Goal: Task Accomplishment & Management: Use online tool/utility

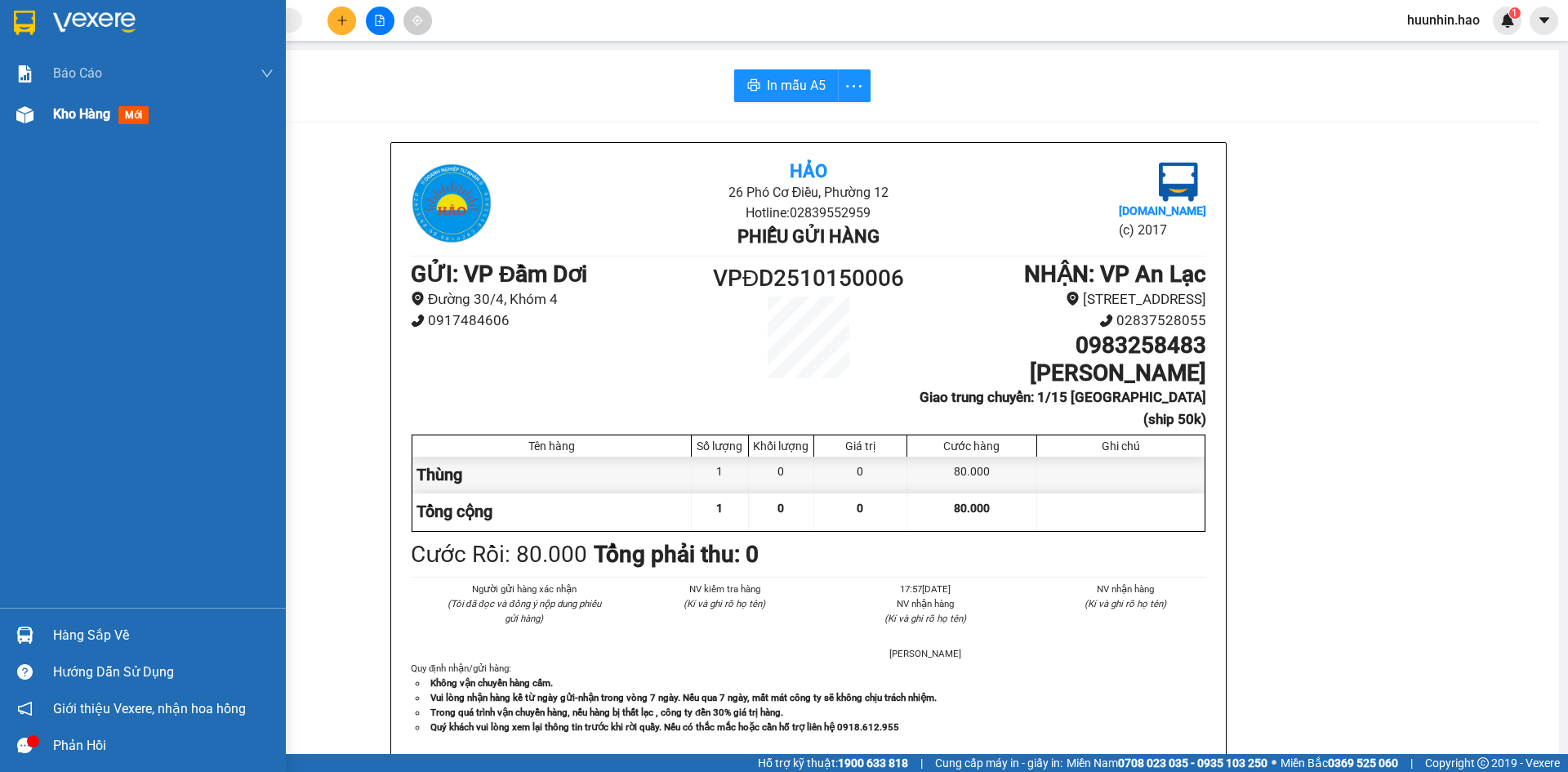
click at [106, 116] on span "Kho hàng" at bounding box center [82, 113] width 57 height 16
click at [107, 116] on span "Kho hàng" at bounding box center [82, 113] width 57 height 16
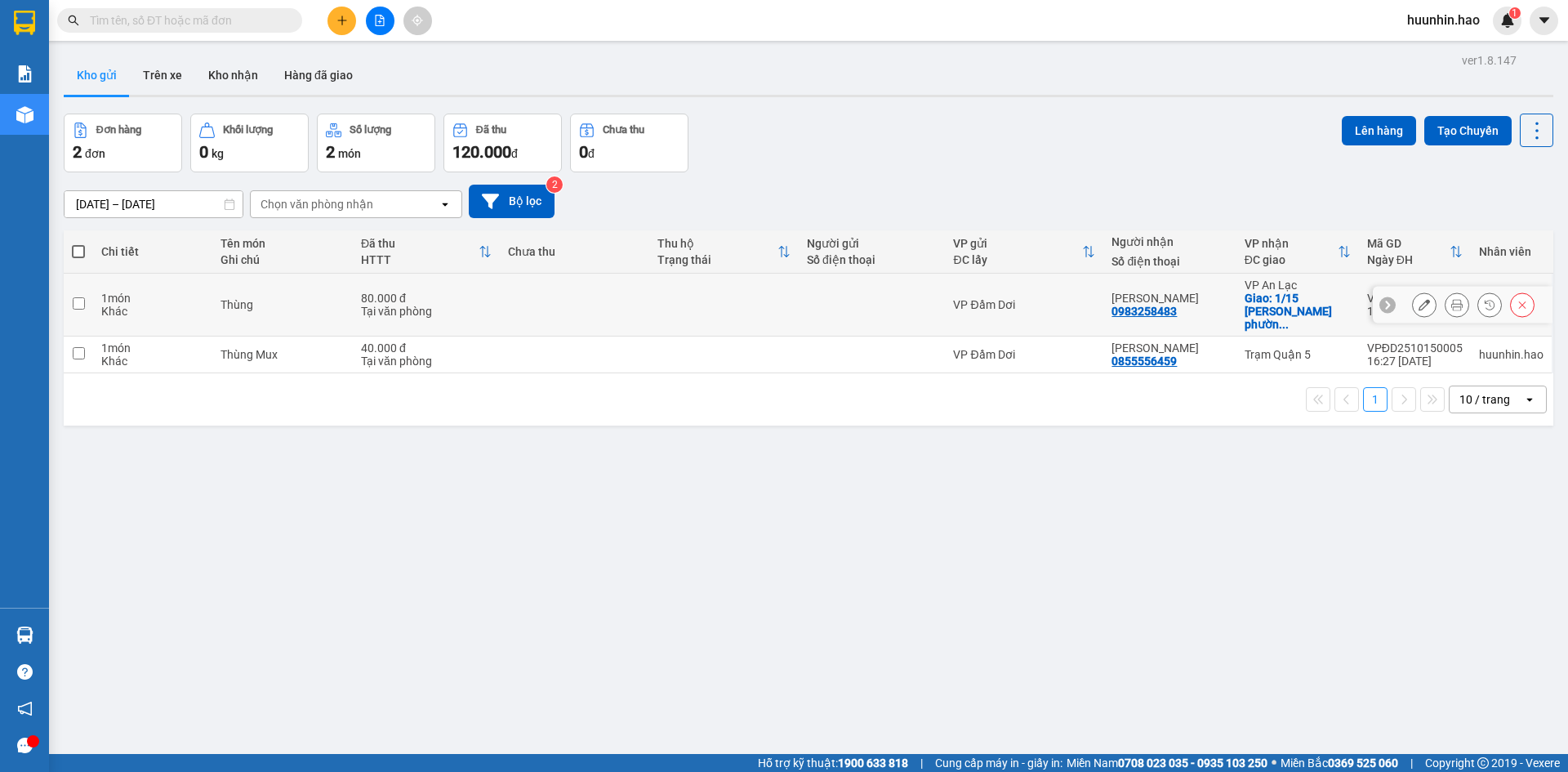
click at [1451, 299] on icon at bounding box center [1456, 304] width 11 height 11
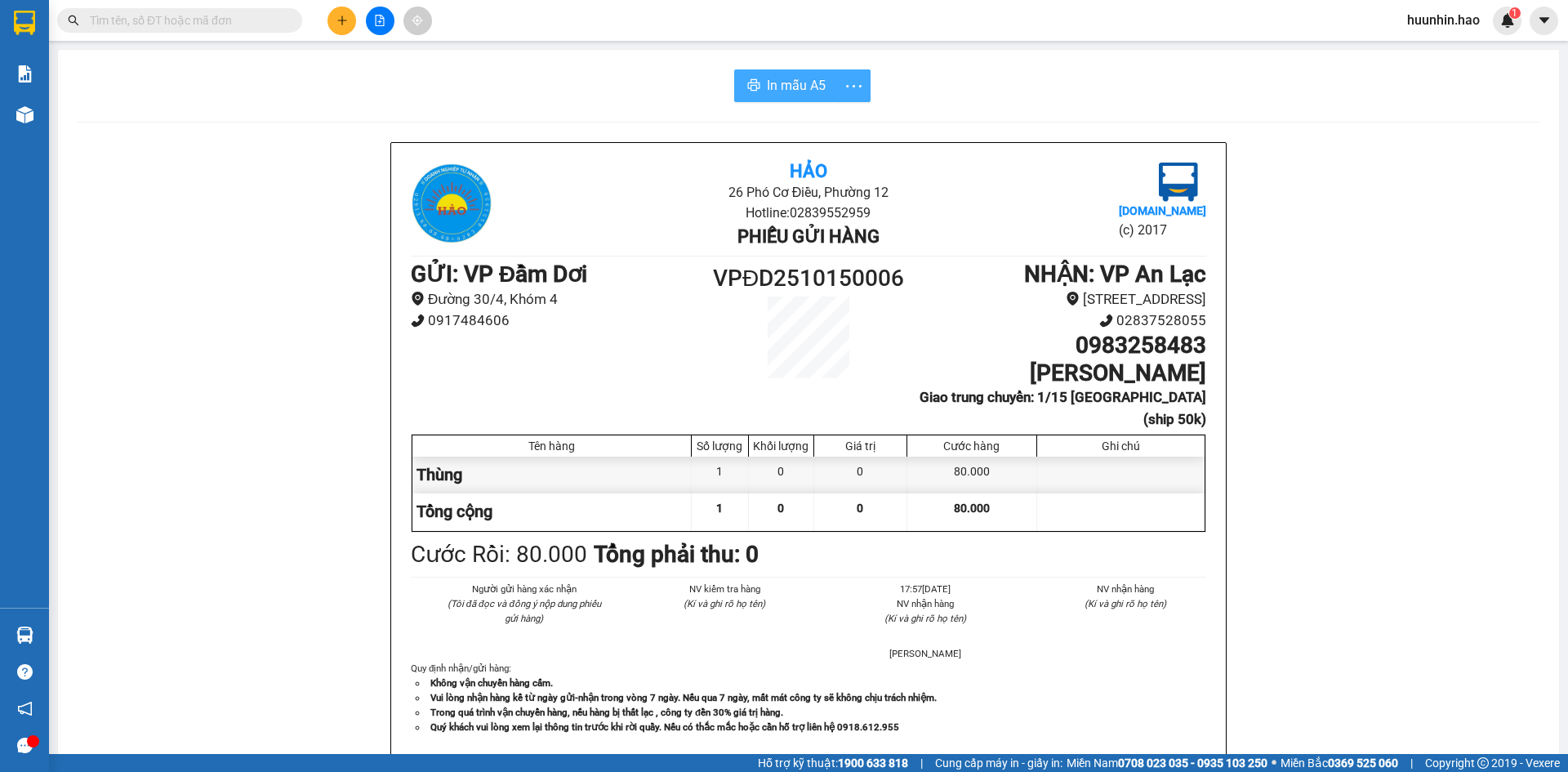
drag, startPoint x: 806, startPoint y: 90, endPoint x: 843, endPoint y: 94, distance: 37.2
click at [806, 89] on span "In mẫu A5" at bounding box center [796, 85] width 59 height 21
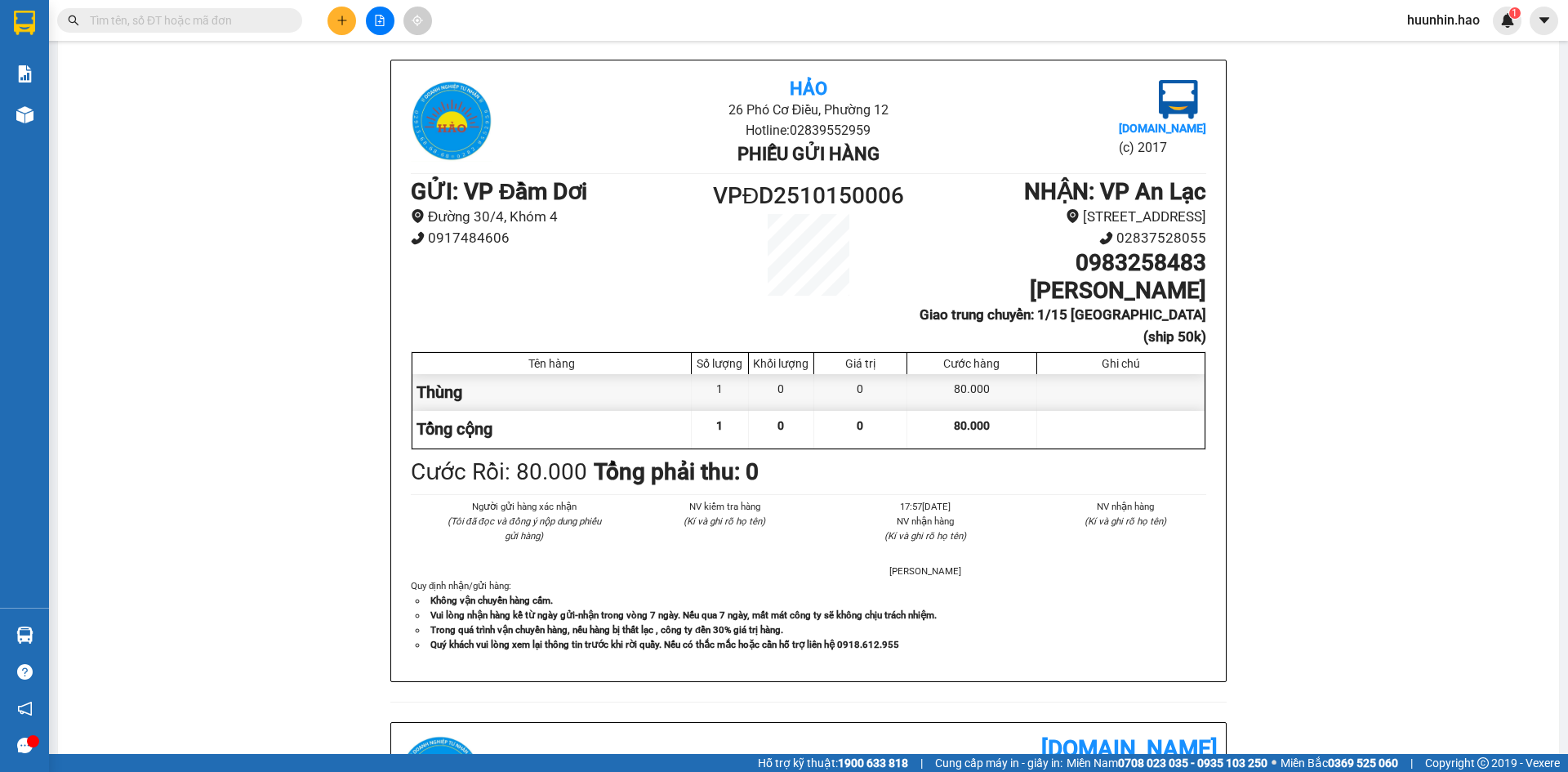
scroll to position [245, 0]
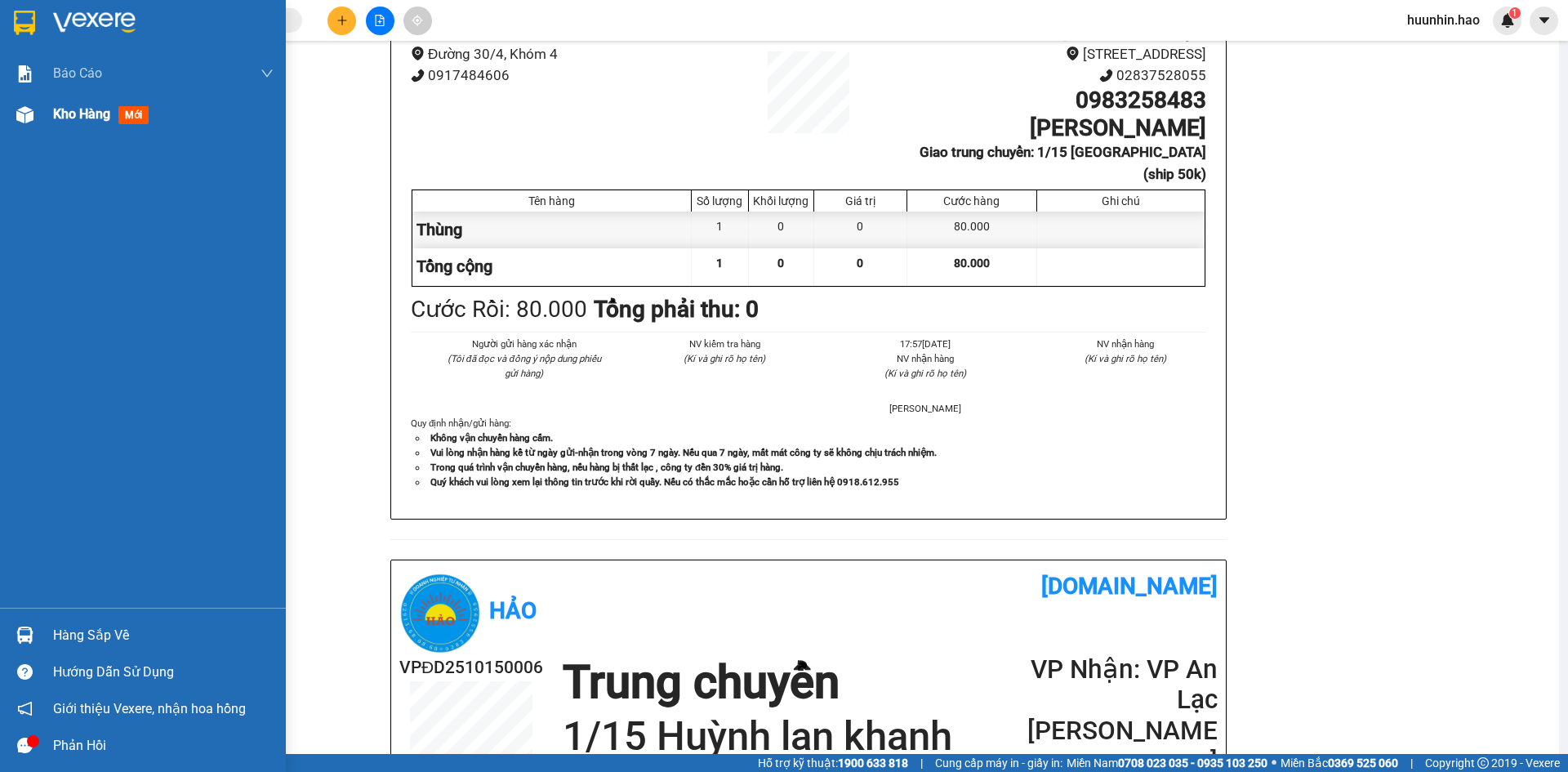
click at [95, 115] on span "Kho hàng" at bounding box center [82, 113] width 57 height 16
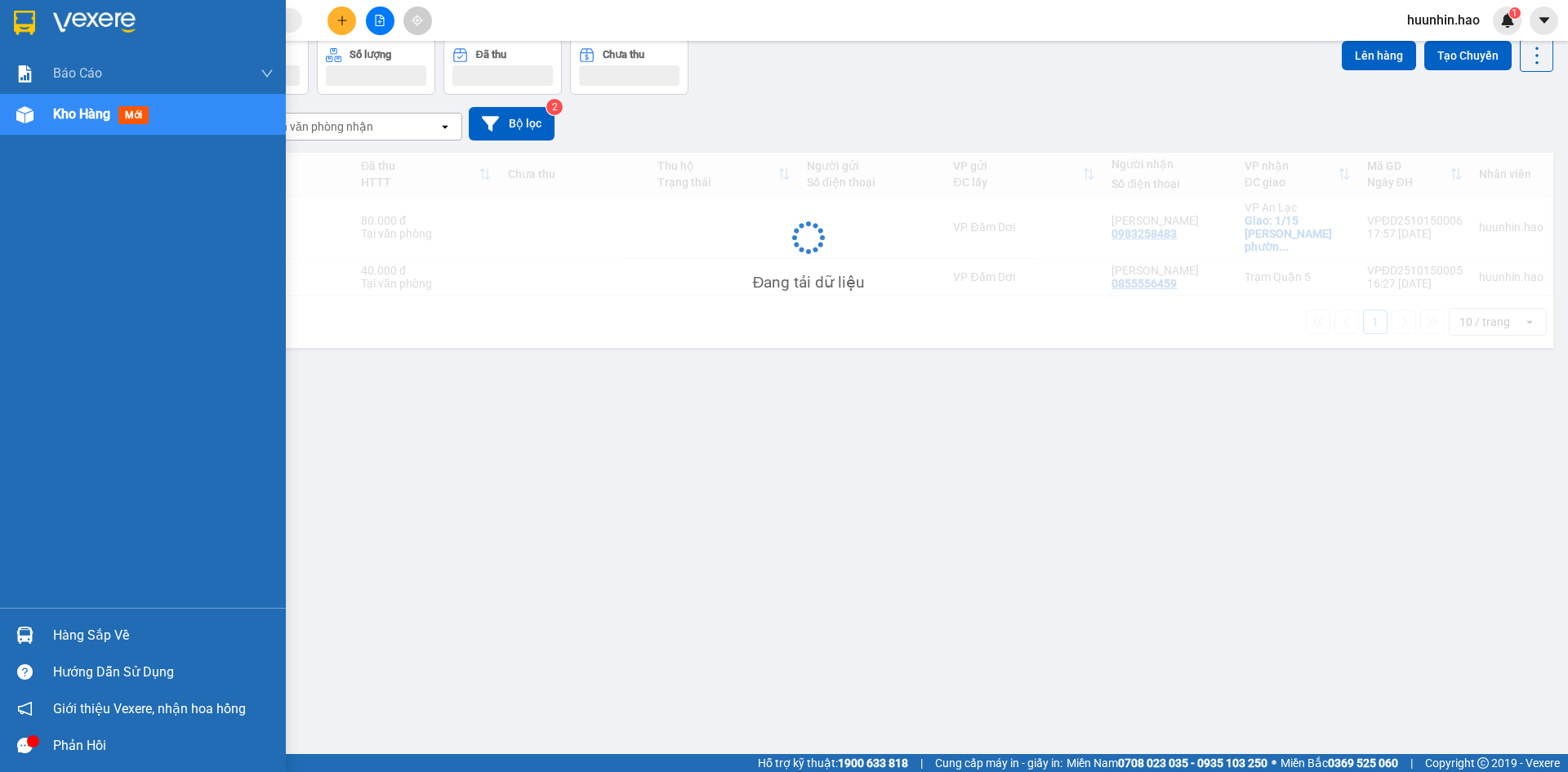
scroll to position [75, 0]
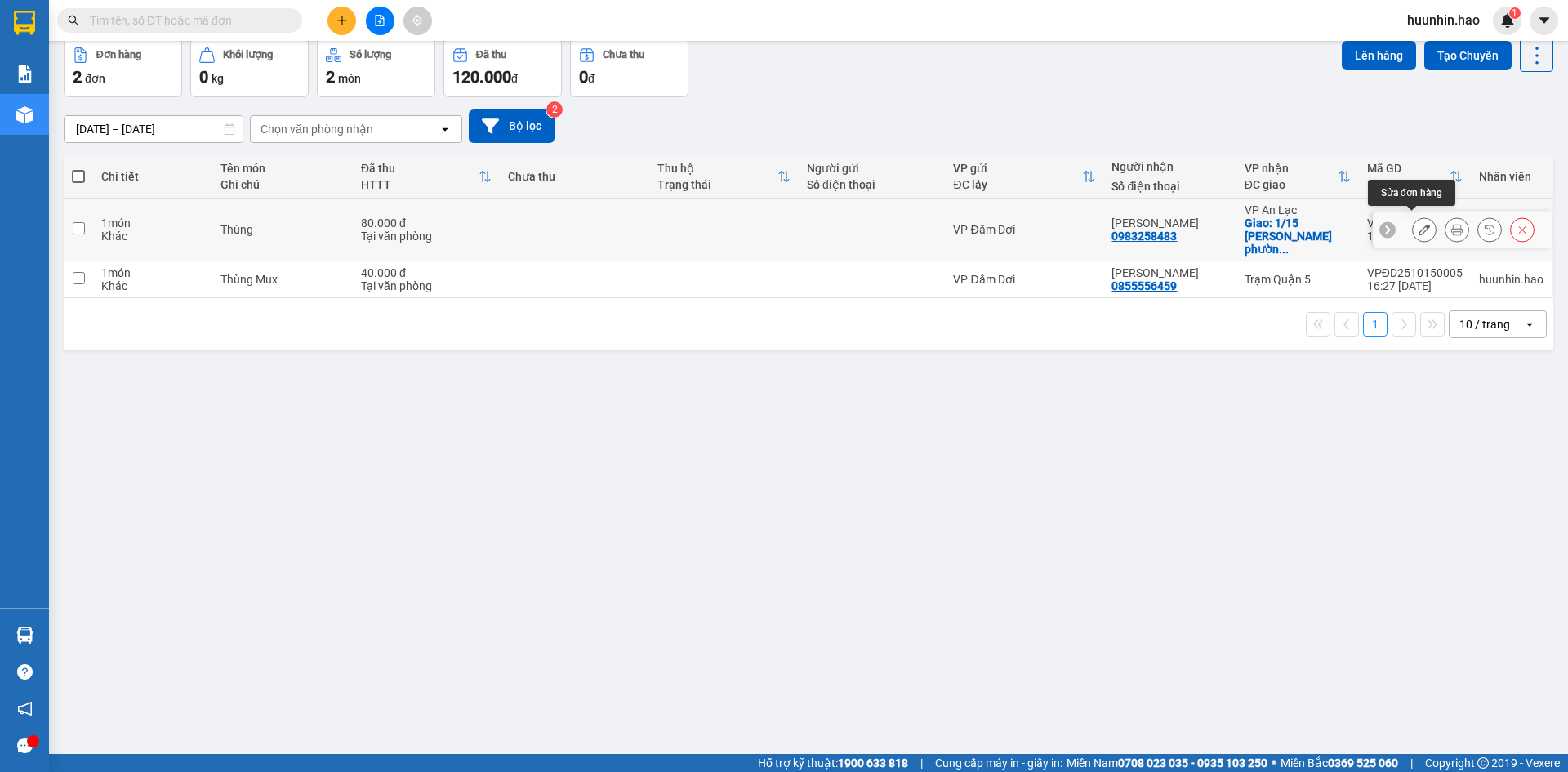
click at [1419, 224] on icon at bounding box center [1424, 230] width 11 height 11
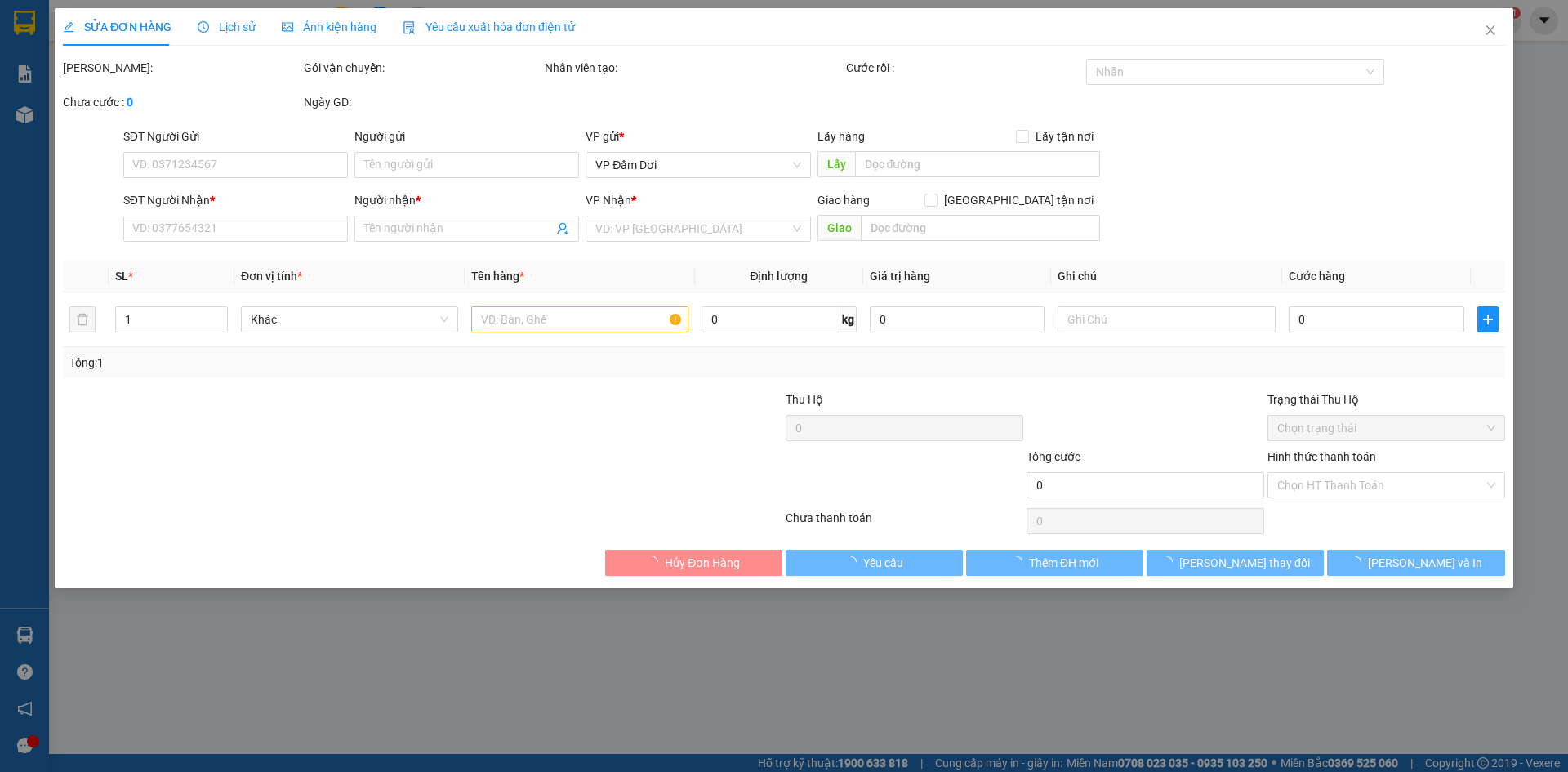
type input "0983258483"
type input "[PERSON_NAME]"
checkbox input "true"
type input "1/15 Huỳnh lan khanh phường 2 quận [GEOGRAPHIC_DATA] (ship 50k)"
type input "80.000"
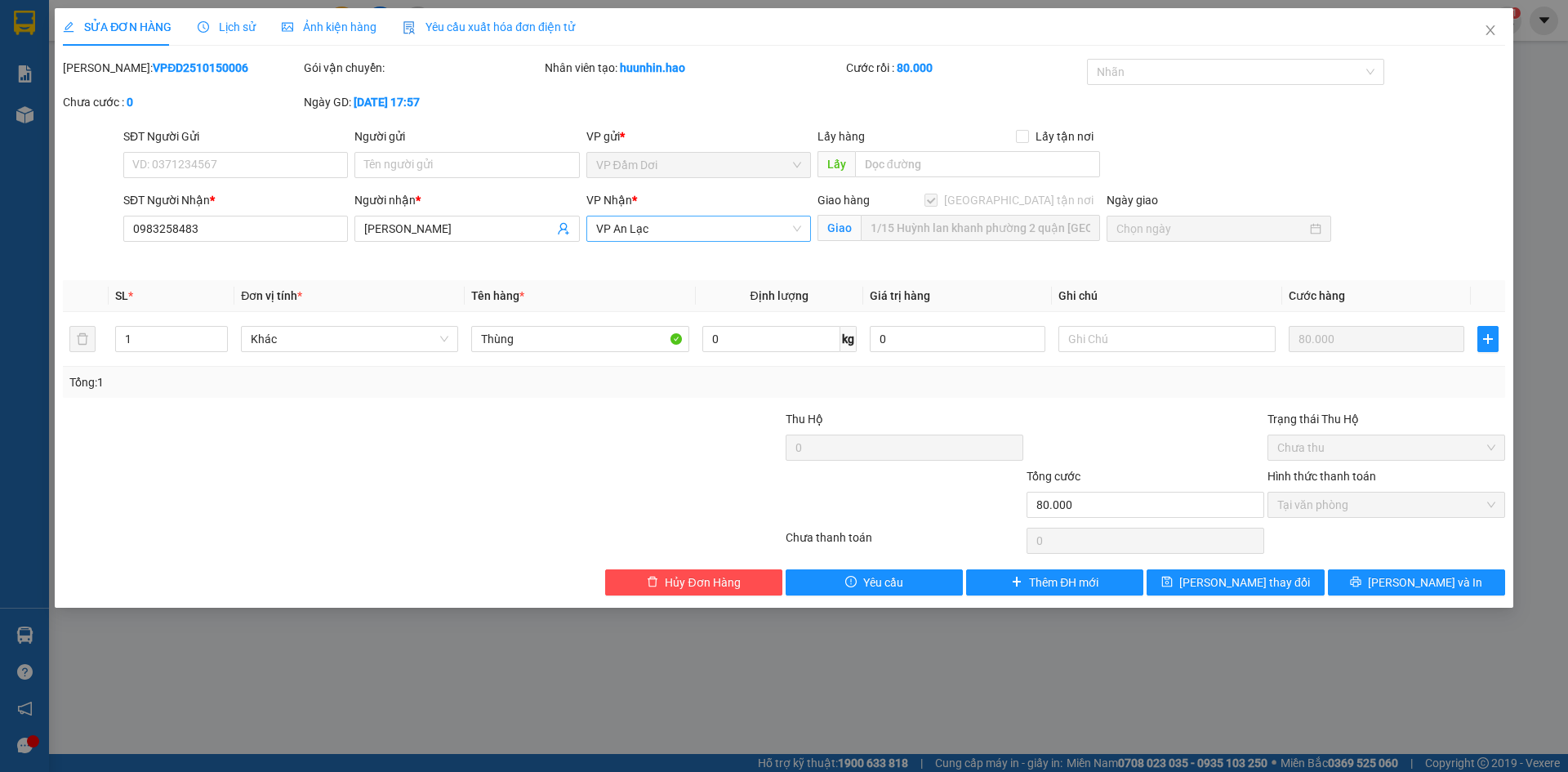
click at [753, 234] on span "VP An Lạc" at bounding box center [699, 229] width 205 height 25
drag, startPoint x: 1034, startPoint y: 254, endPoint x: 1042, endPoint y: 241, distance: 15.3
click at [1037, 251] on div "Giao hàng [GEOGRAPHIC_DATA] tận nơi Giao 1/15 [GEOGRAPHIC_DATA] (ship 50k)" at bounding box center [959, 230] width 289 height 77
click at [168, 75] on b "VPĐD2510150006" at bounding box center [200, 68] width 96 height 13
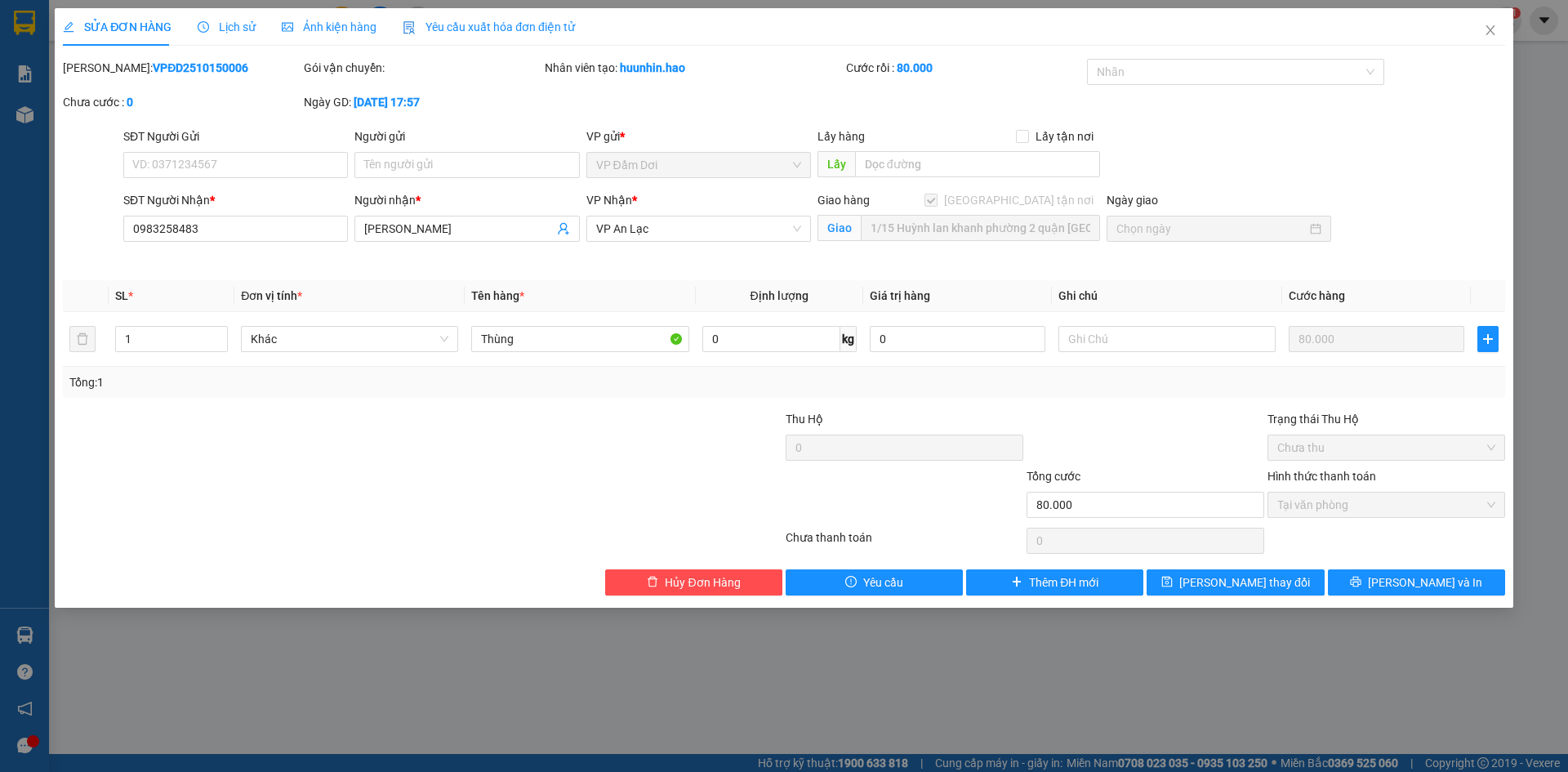
copy b "VPĐD2510150006"
click at [184, 231] on input "0983258483" at bounding box center [235, 229] width 225 height 26
click at [185, 228] on input "0983258483" at bounding box center [235, 229] width 225 height 26
click at [185, 228] on input "0983258483" at bounding box center [235, 229] width 225 height 26
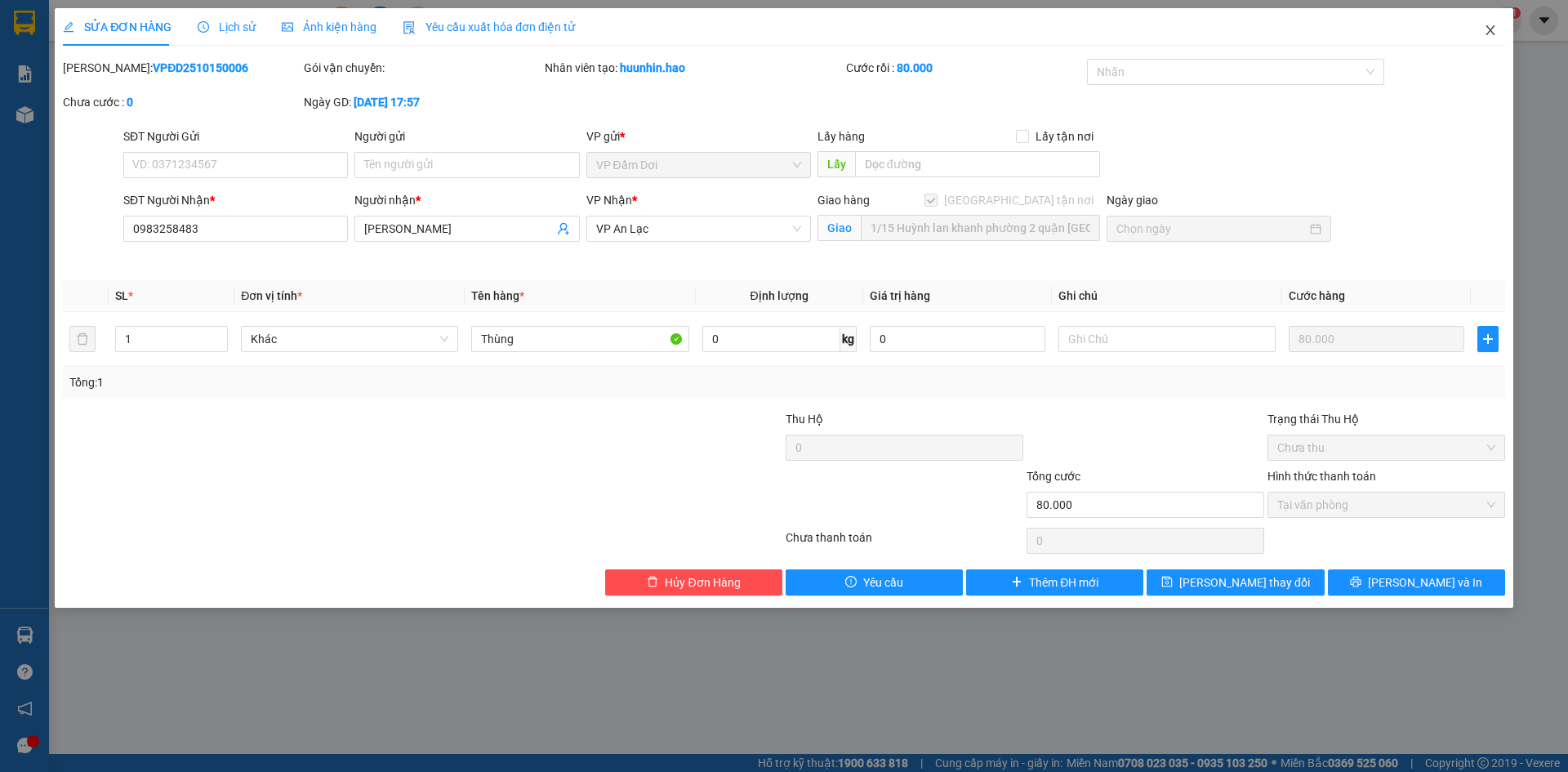
click at [1494, 35] on icon "close" at bounding box center [1490, 30] width 13 height 13
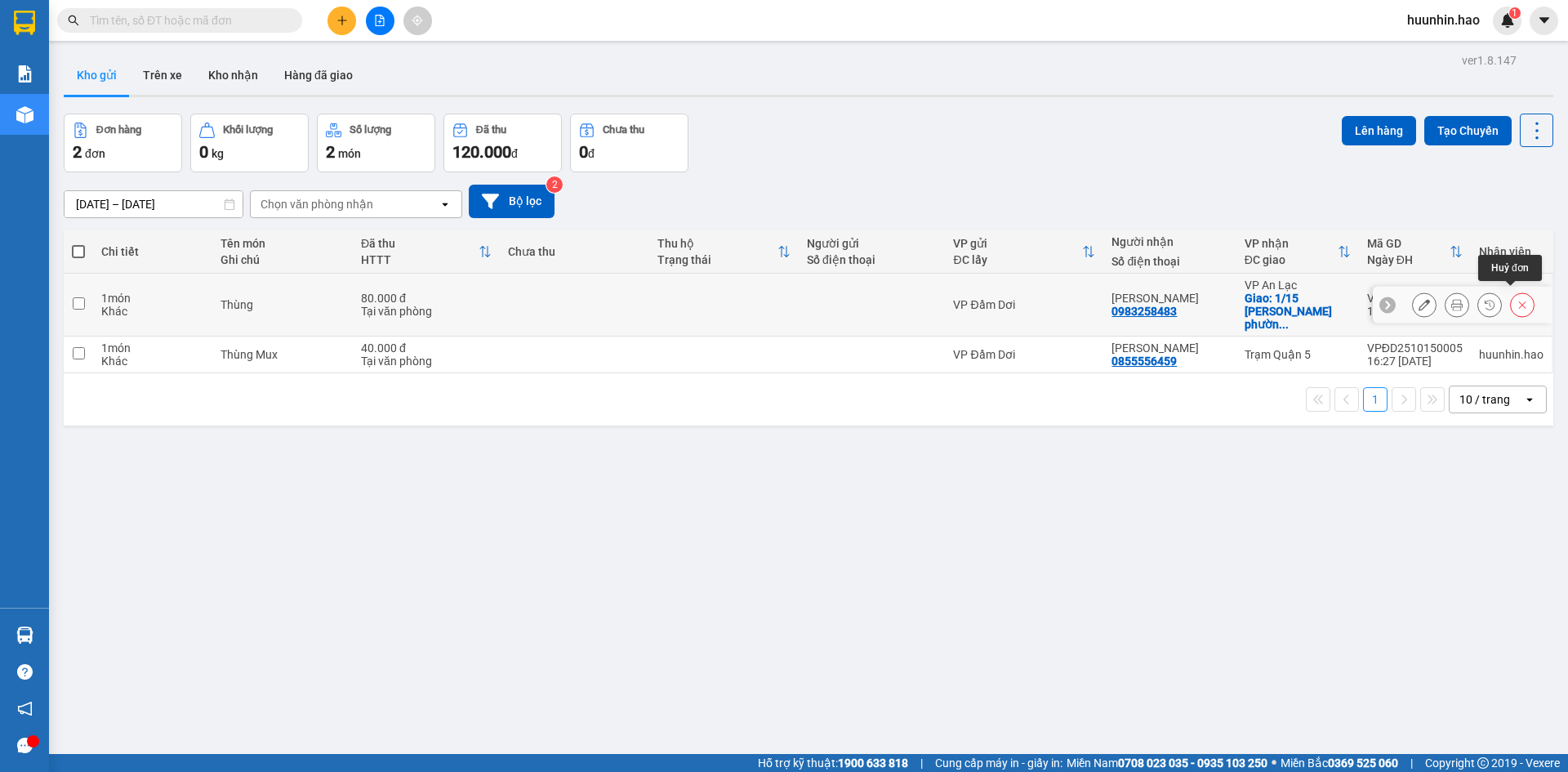
click at [1519, 301] on icon at bounding box center [1522, 304] width 7 height 7
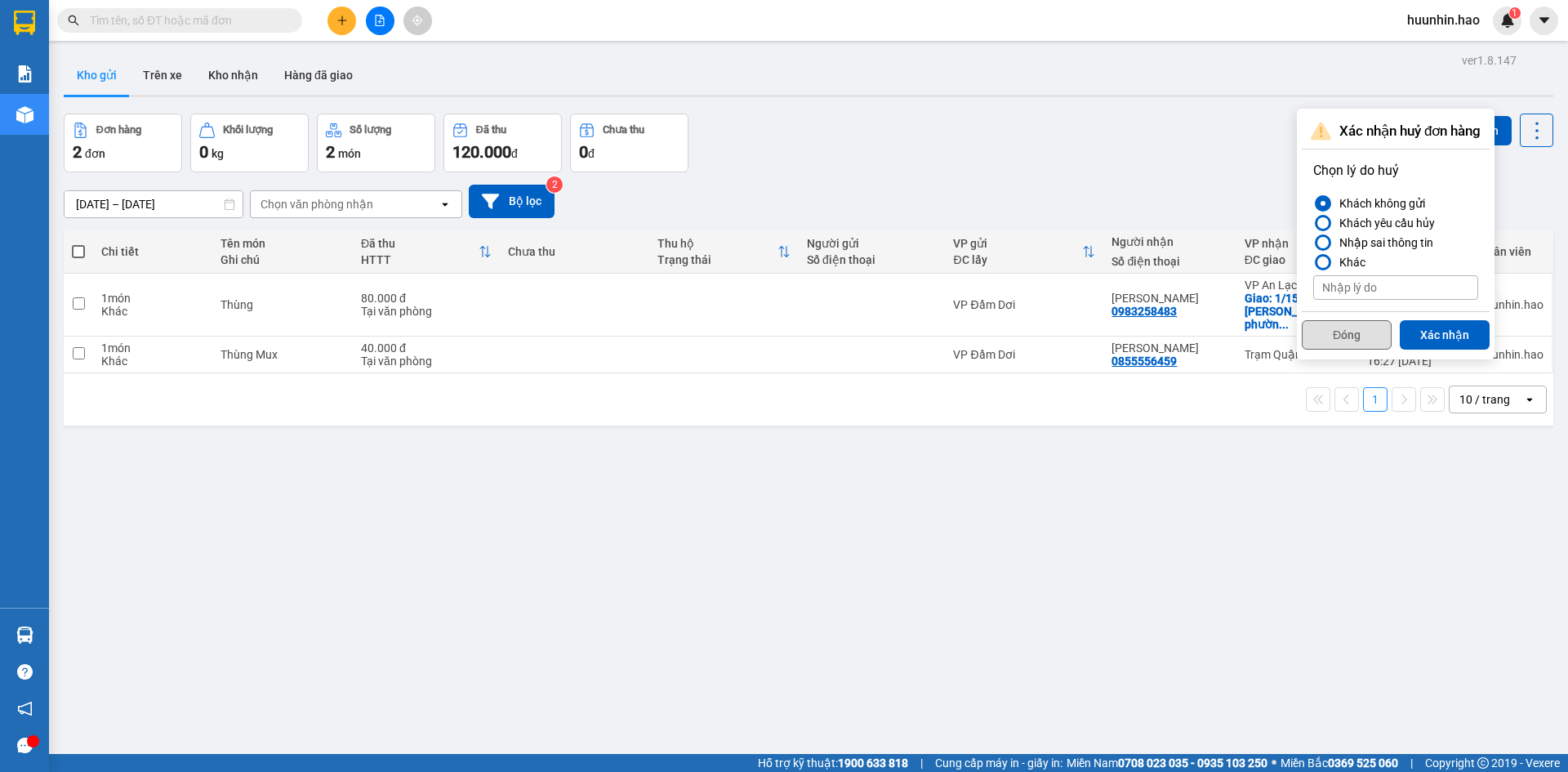
click at [1348, 334] on button "Đóng" at bounding box center [1347, 335] width 90 height 30
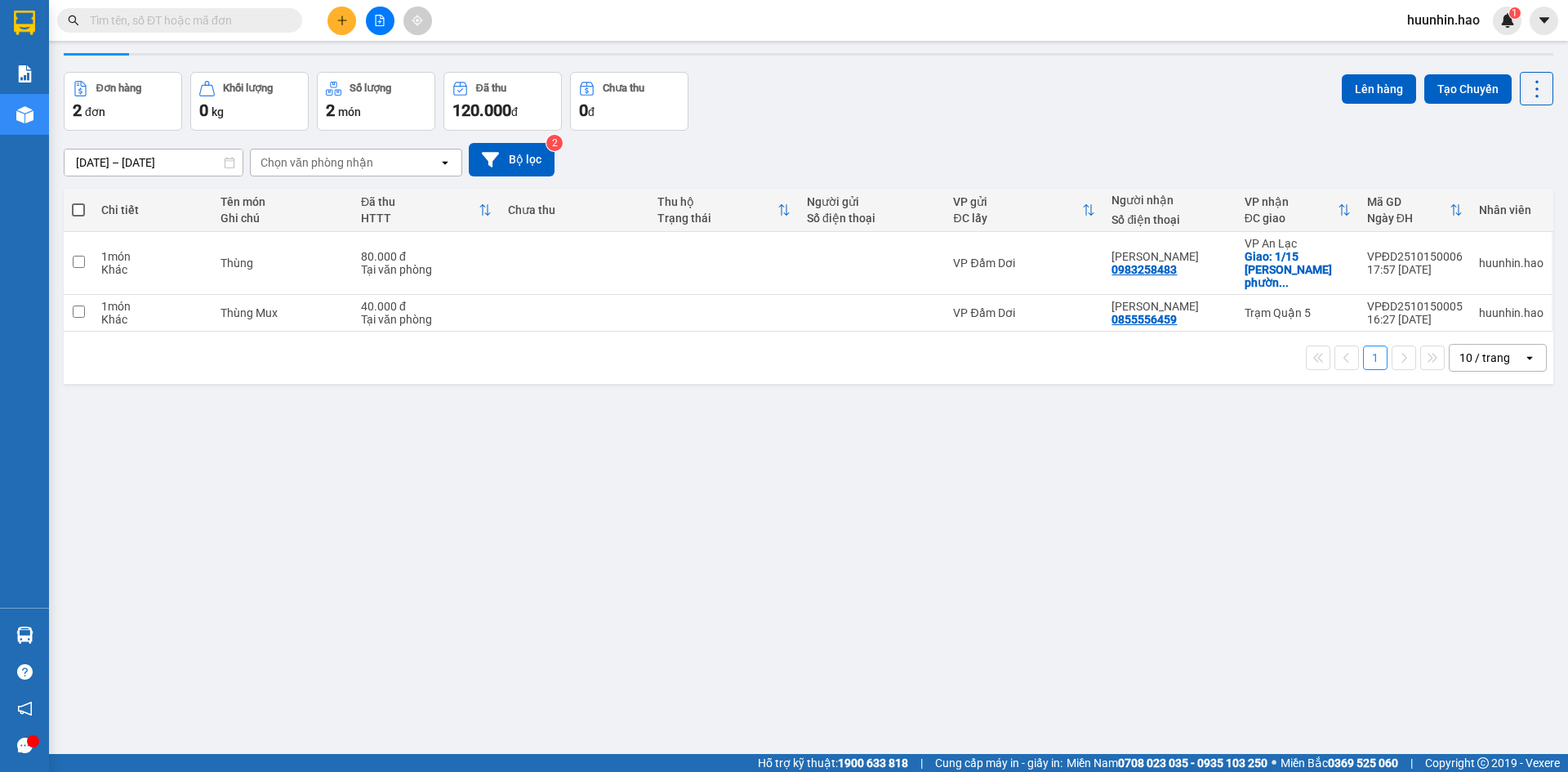
scroll to position [75, 0]
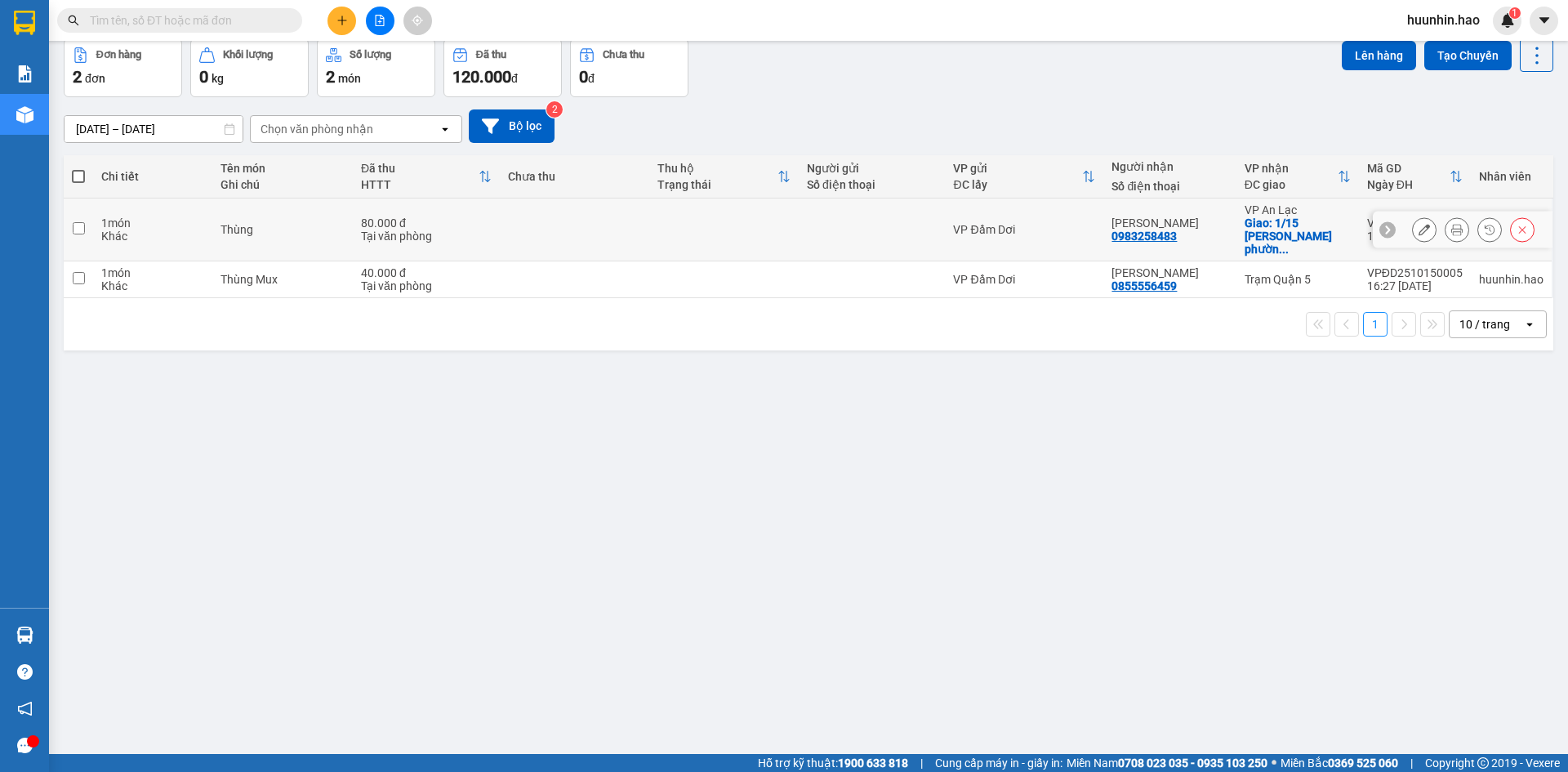
click at [1452, 226] on button at bounding box center [1456, 230] width 23 height 29
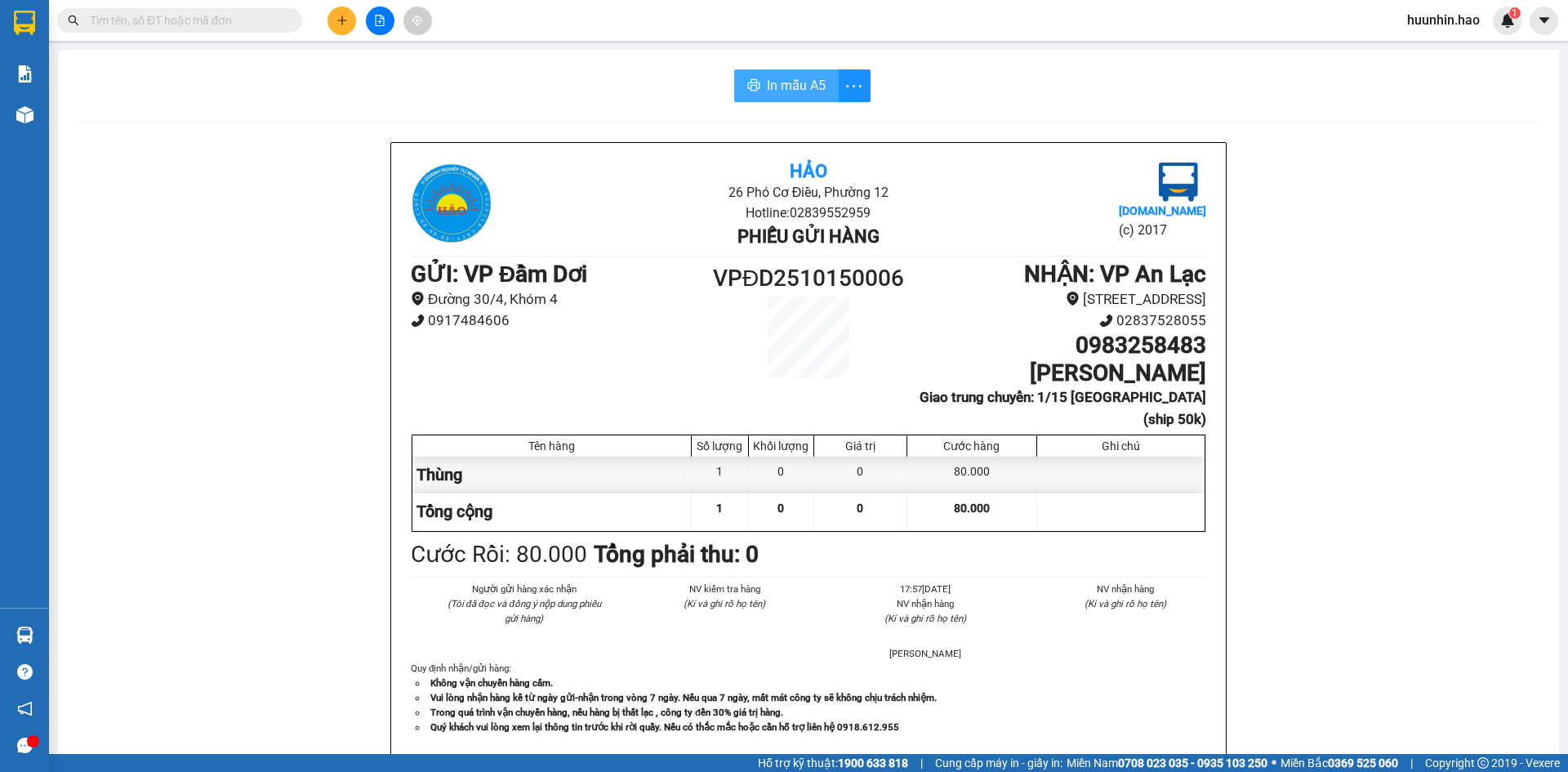
click at [792, 80] on span "In mẫu A5" at bounding box center [796, 85] width 59 height 21
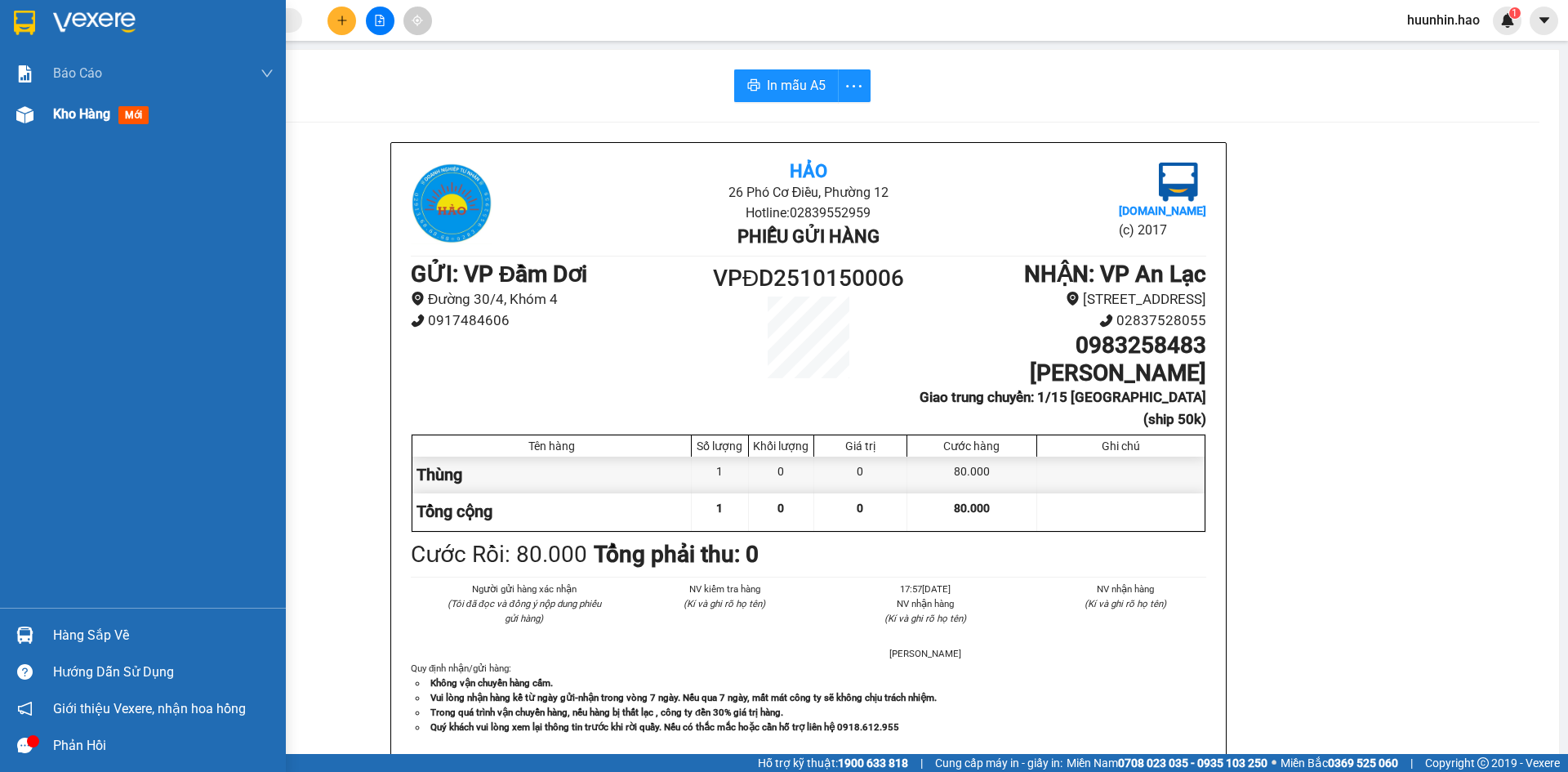
click at [46, 116] on div "Kho hàng mới" at bounding box center [143, 115] width 286 height 41
click at [47, 116] on div "Kho hàng mới" at bounding box center [143, 115] width 286 height 41
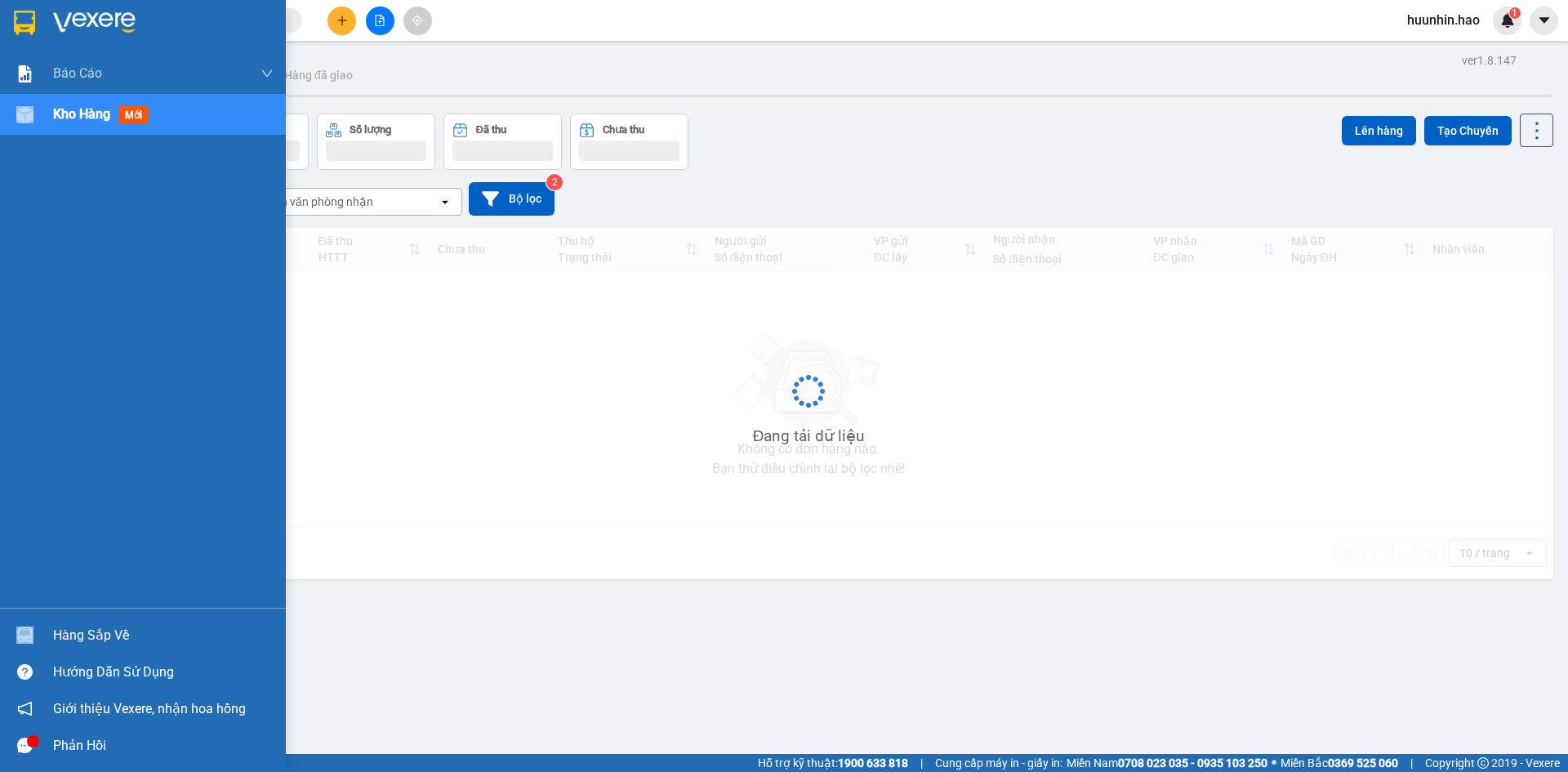
click at [47, 116] on div "Kho hàng mới" at bounding box center [143, 115] width 286 height 41
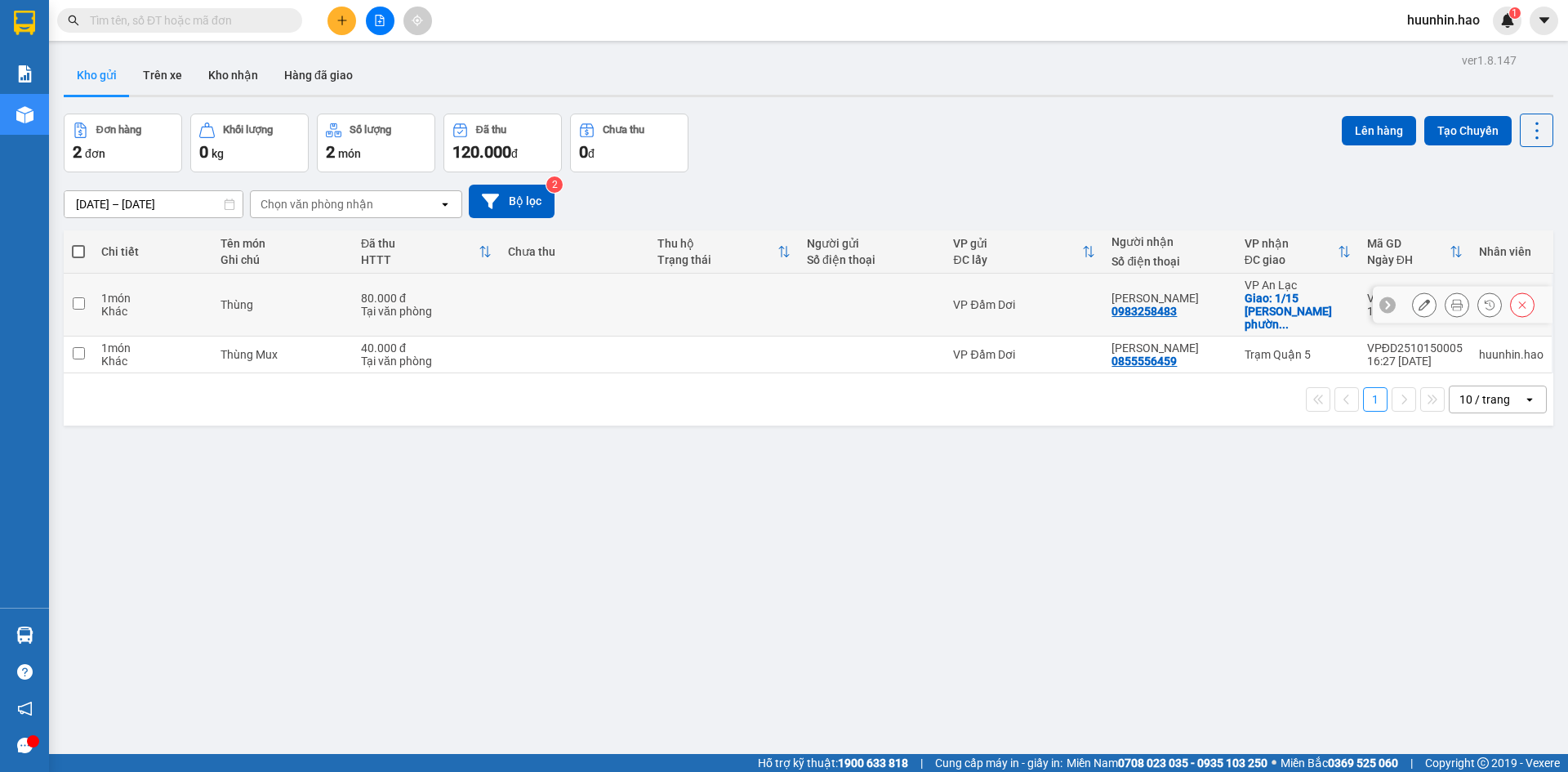
click at [1450, 302] on button at bounding box center [1456, 304] width 23 height 29
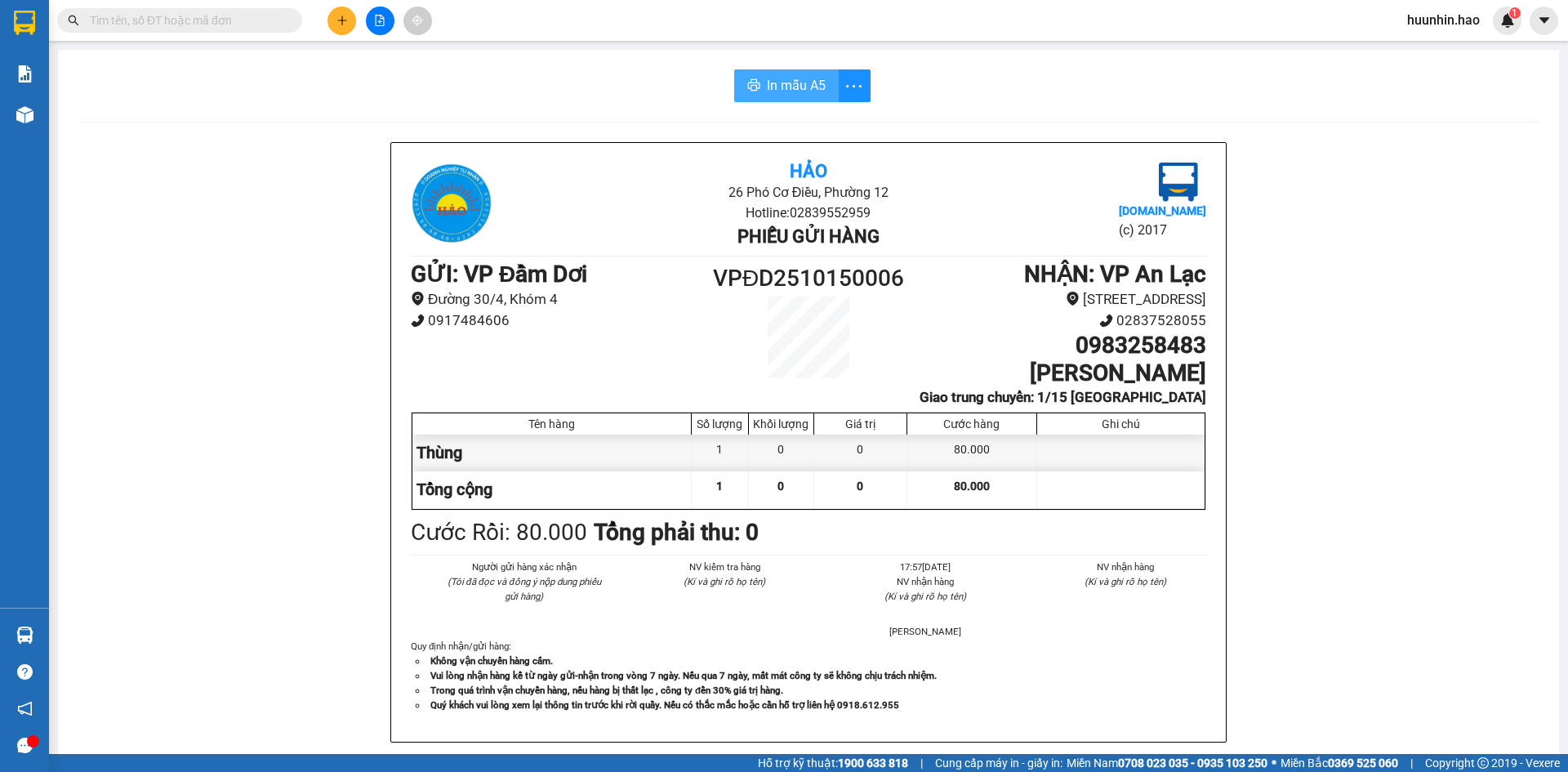
click at [788, 88] on span "In mẫu A5" at bounding box center [796, 85] width 59 height 21
